Goal: Task Accomplishment & Management: Manage account settings

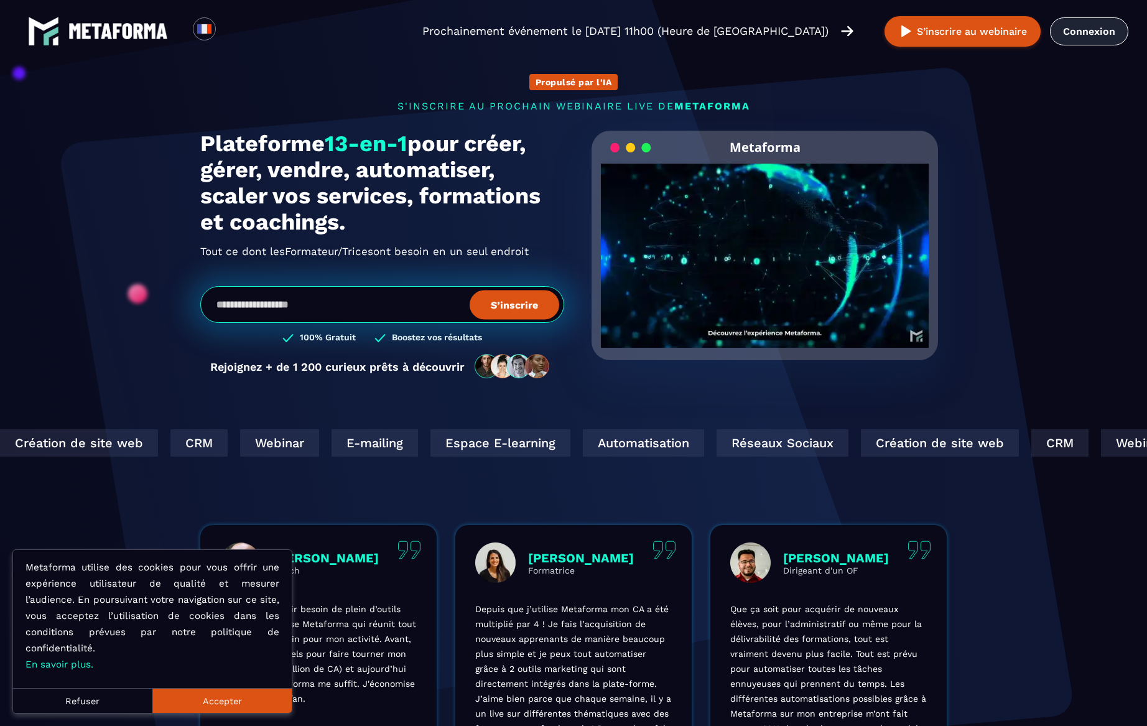
click at [1103, 34] on link "Connexion" at bounding box center [1089, 31] width 78 height 28
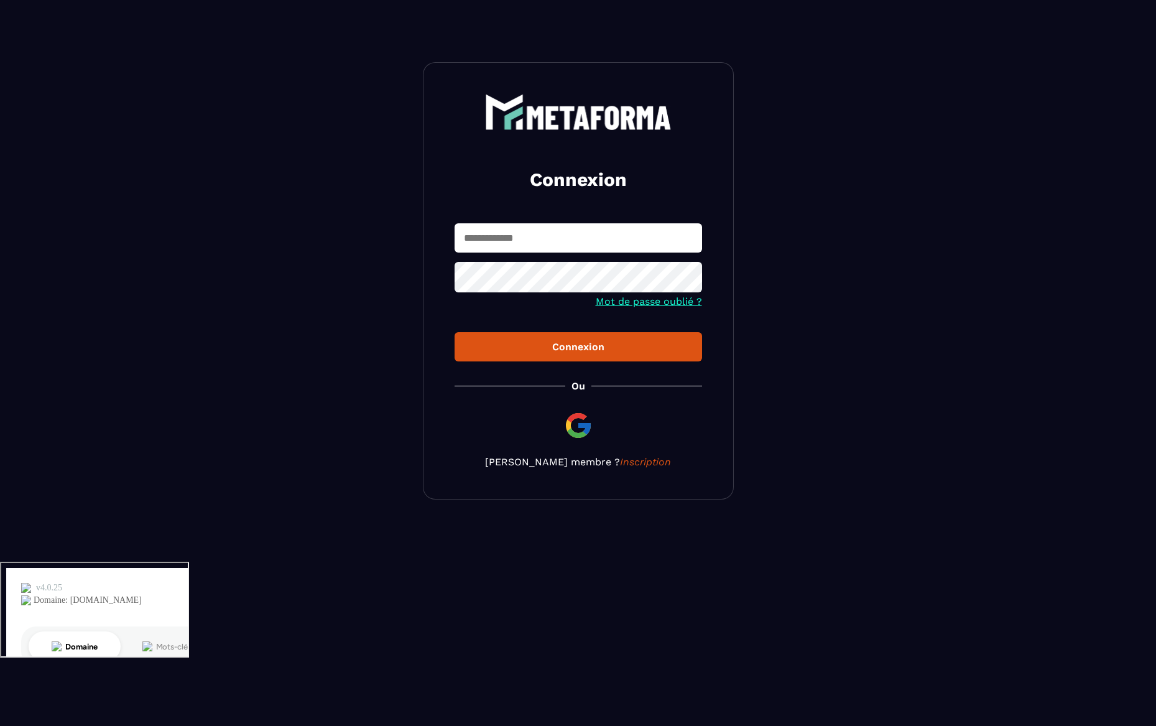
click at [611, 233] on input "text" at bounding box center [578, 237] width 247 height 29
type input "**********"
click at [455, 332] on button "Connexion" at bounding box center [578, 346] width 247 height 29
